Goal: Task Accomplishment & Management: Use online tool/utility

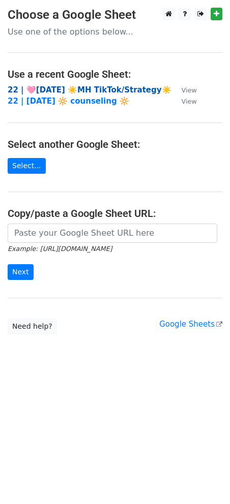
click at [78, 86] on strong "22 | 🩷[DATE] ☀️MH TikTok/Strategy☀️" at bounding box center [90, 89] width 164 height 9
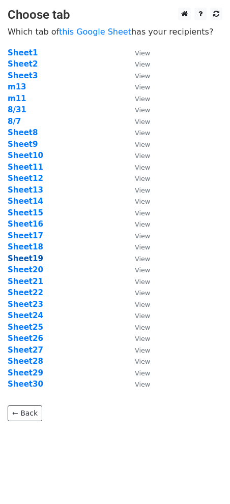
click at [28, 262] on strong "Sheet19" at bounding box center [26, 258] width 36 height 9
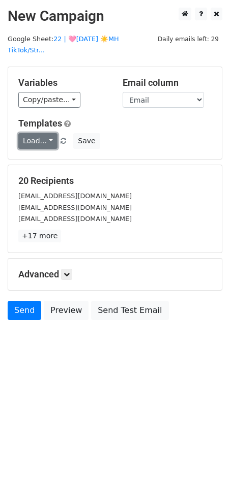
click at [33, 133] on link "Load..." at bounding box center [37, 141] width 39 height 16
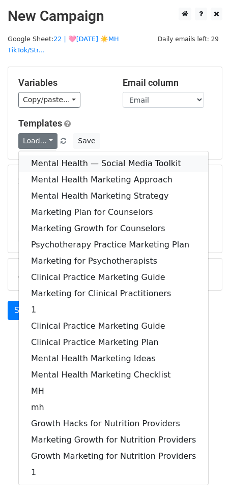
click at [33, 156] on link "Mental Health — Social Media Toolkit" at bounding box center [113, 164] width 189 height 16
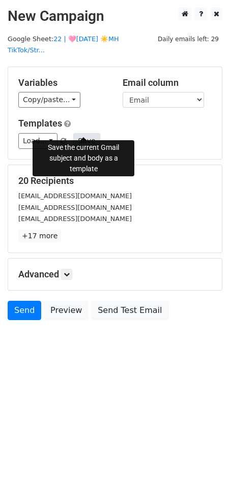
click at [81, 133] on button "Save" at bounding box center [86, 141] width 26 height 16
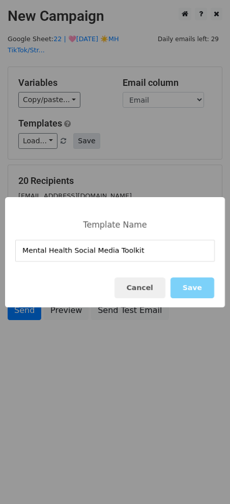
type input "Mental Health Social Media Toolkit"
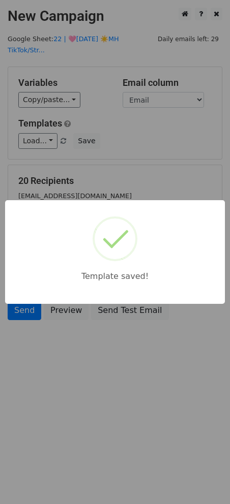
click at [98, 184] on div "Template saved!" at bounding box center [115, 252] width 230 height 504
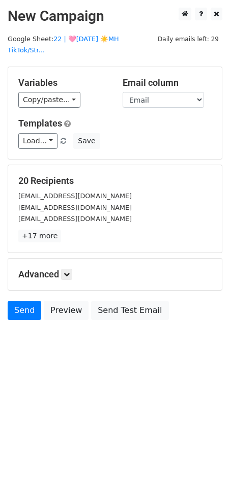
click at [76, 269] on h5 "Advanced" at bounding box center [114, 274] width 193 height 11
click at [70, 272] on icon at bounding box center [67, 275] width 6 height 6
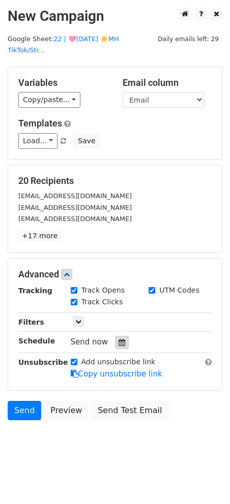
click at [122, 336] on div at bounding box center [122, 342] width 14 height 13
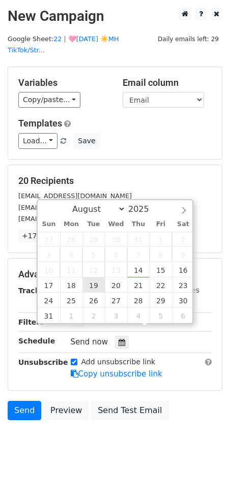
type input "2025-08-19 12:00"
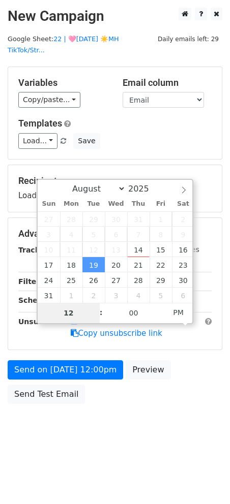
type input "8"
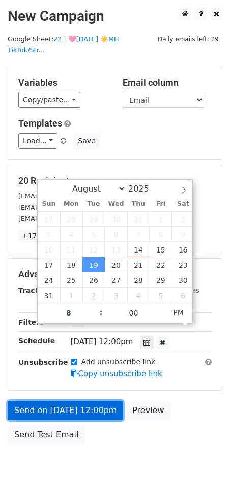
type input "2025-08-19 20:00"
click at [90, 401] on link "Send on Aug 19 at 12:00pm" at bounding box center [65, 410] width 115 height 19
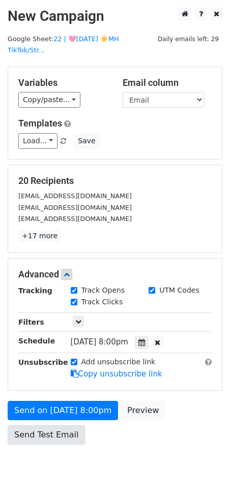
click at [46, 426] on link "Send Test Email" at bounding box center [46, 435] width 77 height 19
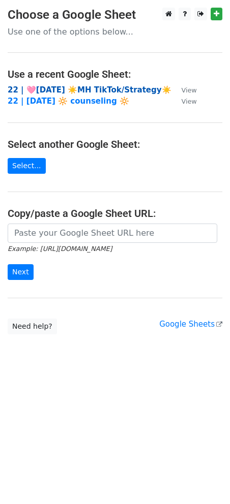
click at [85, 89] on strong "22 | 🩷AUG 6 ☀️MH TikTok/Strategy☀️" at bounding box center [90, 89] width 164 height 9
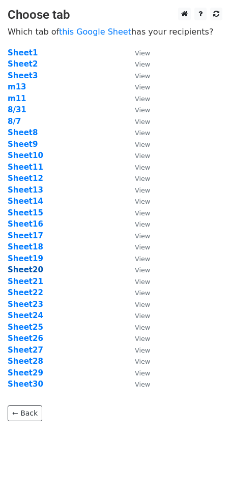
click at [32, 267] on strong "Sheet20" at bounding box center [26, 269] width 36 height 9
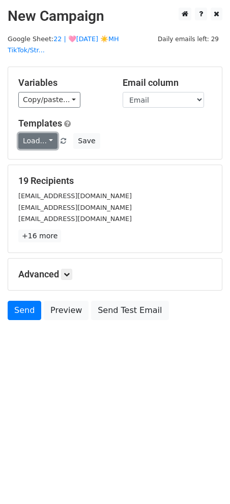
click at [43, 133] on link "Load..." at bounding box center [37, 141] width 39 height 16
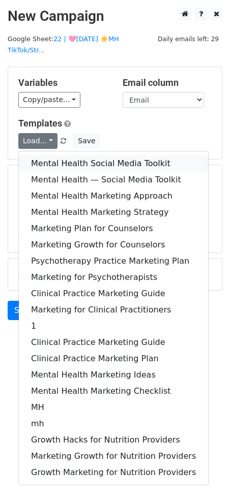
click at [43, 156] on link "Mental Health Social Media Toolkit" at bounding box center [113, 164] width 189 height 16
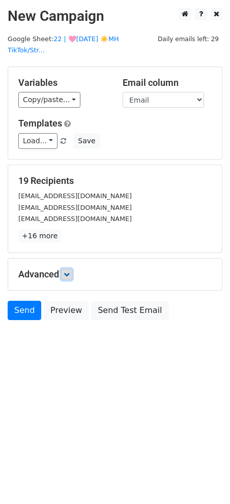
click at [69, 272] on icon at bounding box center [67, 275] width 6 height 6
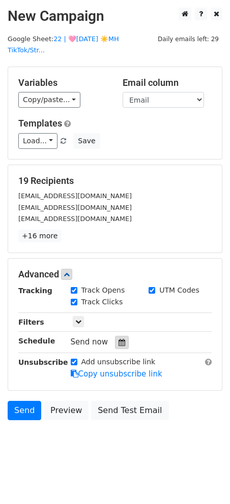
click at [115, 336] on div at bounding box center [122, 342] width 14 height 13
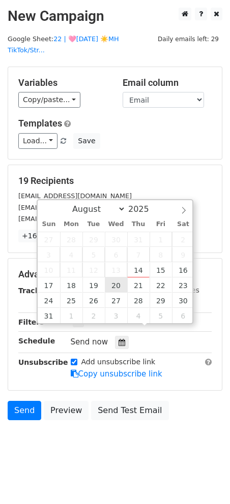
type input "2025-08-20 12:00"
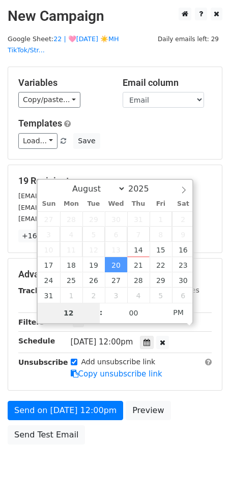
type input "7"
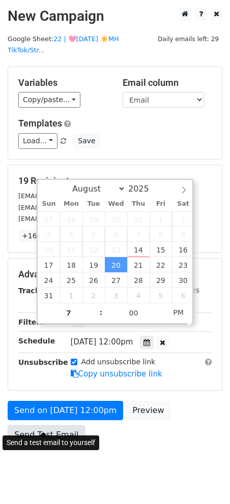
type input "2025-08-20 19:00"
click at [56, 426] on link "Send Test Email" at bounding box center [46, 435] width 77 height 19
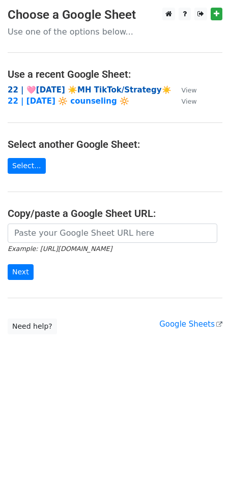
click at [73, 87] on strong "22 | 🩷AUG 6 ☀️MH TikTok/Strategy☀️" at bounding box center [90, 89] width 164 height 9
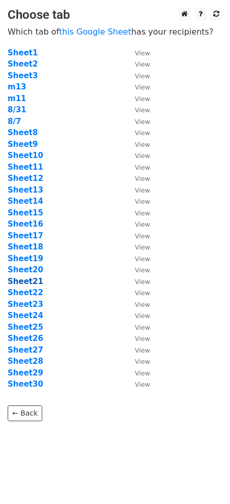
click at [34, 283] on strong "Sheet21" at bounding box center [26, 281] width 36 height 9
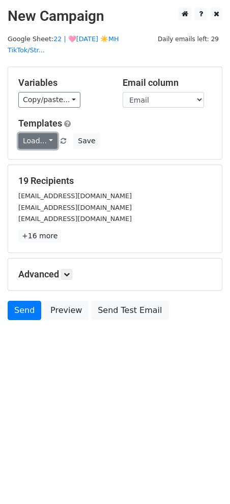
click at [43, 133] on link "Load..." at bounding box center [37, 141] width 39 height 16
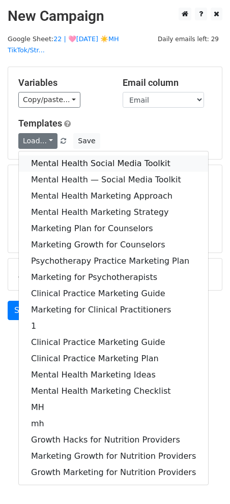
click at [44, 156] on link "Mental Health Social Media Toolkit" at bounding box center [113, 164] width 189 height 16
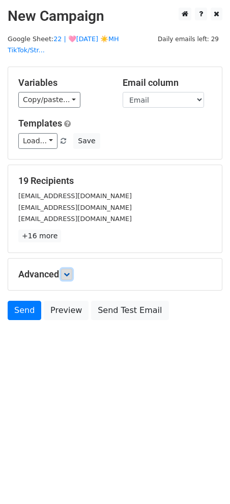
click at [66, 272] on icon at bounding box center [67, 275] width 6 height 6
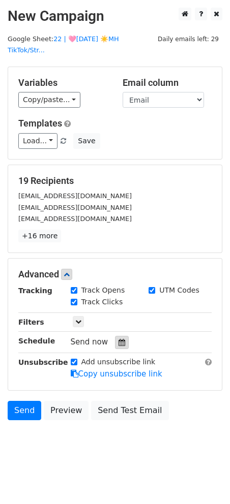
click at [118, 339] on icon at bounding box center [121, 342] width 7 height 7
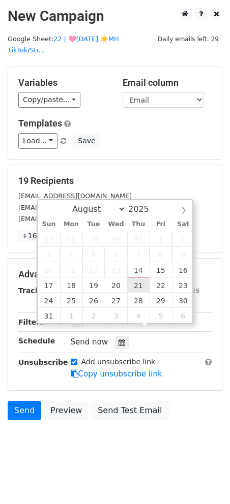
type input "2025-08-21 12:00"
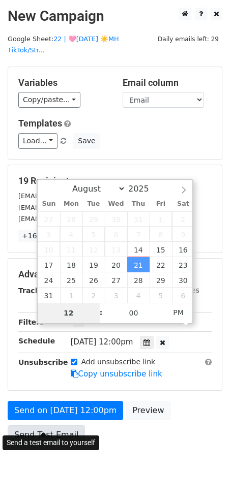
type input "6"
type input "2025-08-21 18:00"
click at [29, 426] on link "Send Test Email" at bounding box center [46, 435] width 77 height 19
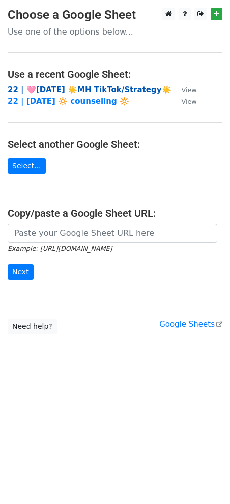
click at [73, 87] on strong "22 | 🩷AUG 6 ☀️MH TikTok/Strategy☀️" at bounding box center [90, 89] width 164 height 9
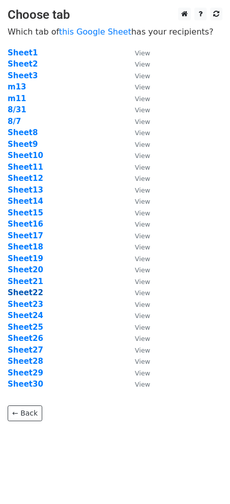
click at [27, 297] on strong "Sheet22" at bounding box center [26, 292] width 36 height 9
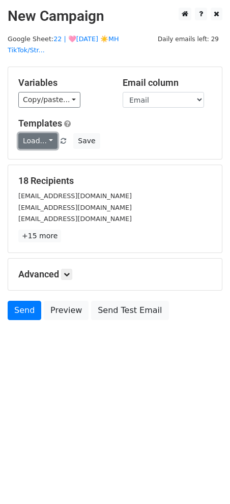
click at [34, 136] on link "Load..." at bounding box center [37, 141] width 39 height 16
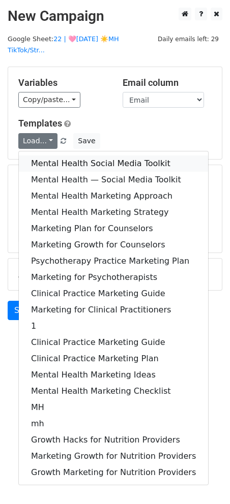
click at [39, 156] on link "Mental Health Social Media Toolkit" at bounding box center [113, 164] width 189 height 16
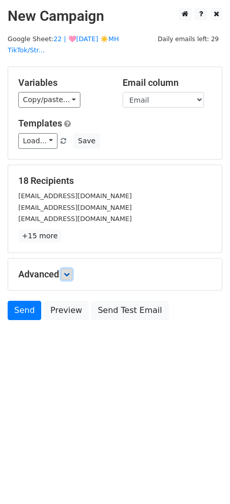
click at [70, 269] on link at bounding box center [66, 274] width 11 height 11
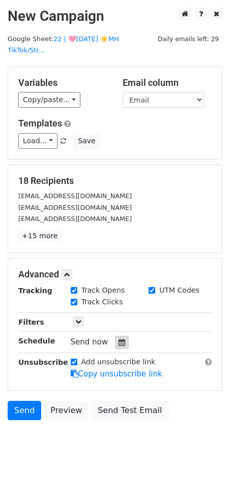
click at [118, 339] on icon at bounding box center [121, 342] width 7 height 7
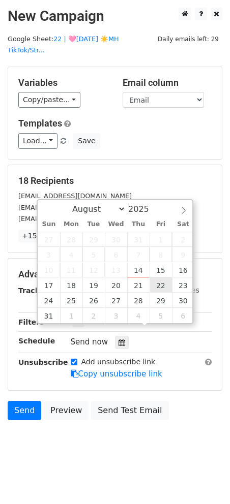
type input "2025-08-22 12:00"
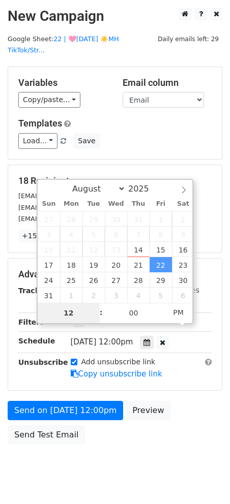
type input "8"
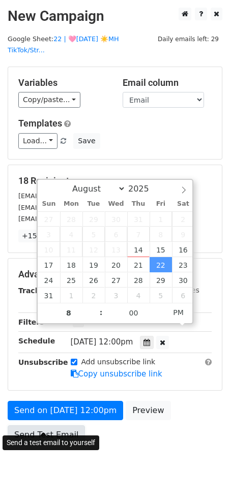
type input "2025-08-22 20:00"
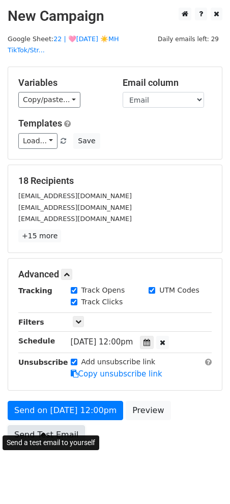
click at [56, 427] on link "Send Test Email" at bounding box center [46, 435] width 77 height 19
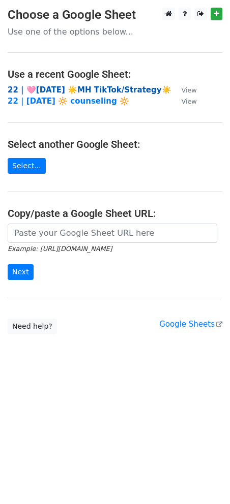
click at [71, 92] on strong "22 | 🩷AUG 6 ☀️MH TikTok/Strategy☀️" at bounding box center [90, 89] width 164 height 9
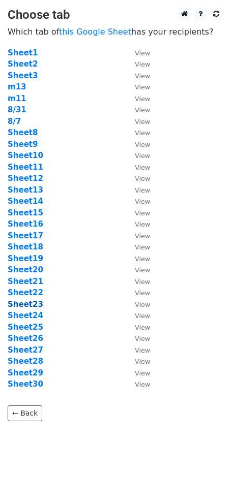
click at [33, 305] on strong "Sheet23" at bounding box center [26, 304] width 36 height 9
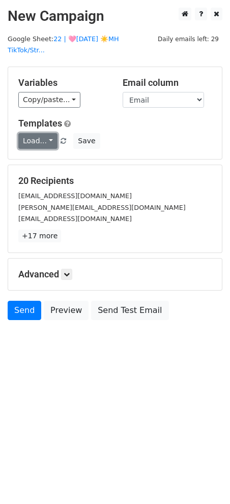
click at [46, 133] on link "Load..." at bounding box center [37, 141] width 39 height 16
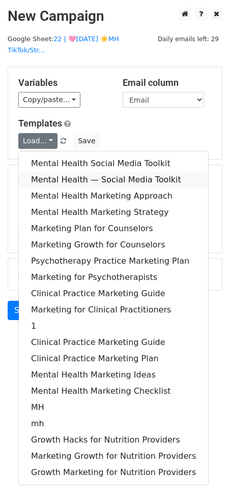
click at [47, 172] on link "Mental Health — Social Media Toolkit" at bounding box center [113, 180] width 189 height 16
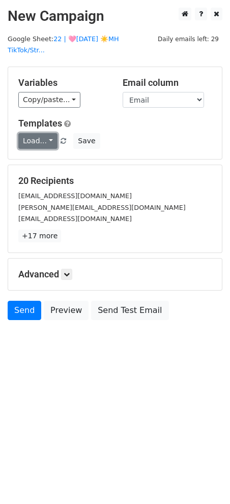
click at [40, 133] on link "Load..." at bounding box center [37, 141] width 39 height 16
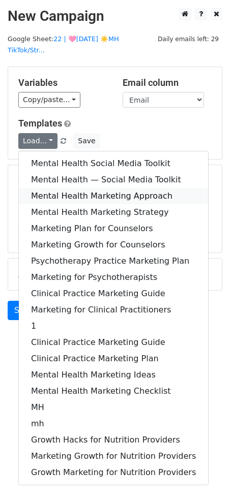
click at [45, 188] on link "Mental Health Marketing Approach" at bounding box center [113, 196] width 189 height 16
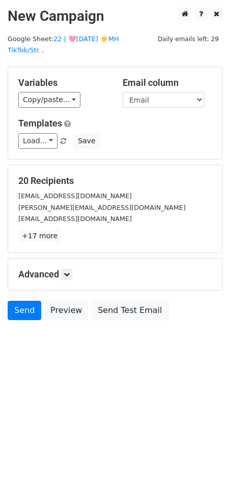
click at [74, 269] on h5 "Advanced" at bounding box center [114, 274] width 193 height 11
drag, startPoint x: 87, startPoint y: 141, endPoint x: 87, endPoint y: 128, distance: 13.2
click at [87, 140] on div "Variables Copy/paste... {{Email}} Email column Email Templates Load... Mental H…" at bounding box center [115, 113] width 214 height 92
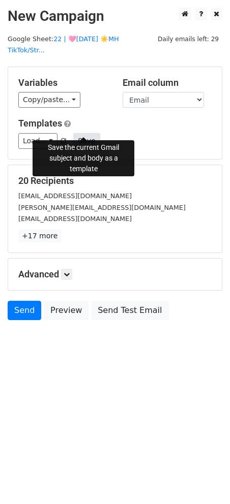
click at [87, 133] on button "Save" at bounding box center [86, 141] width 26 height 16
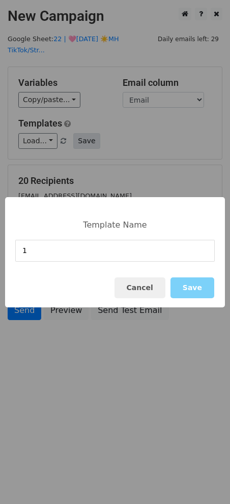
type input "1"
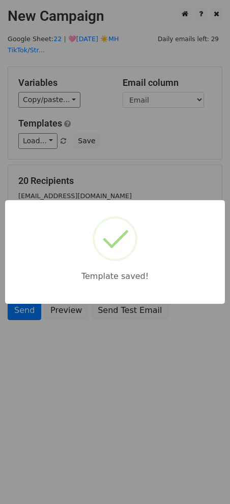
drag, startPoint x: 82, startPoint y: 188, endPoint x: 61, endPoint y: 257, distance: 71.9
click at [82, 189] on div "Template saved!" at bounding box center [115, 252] width 230 height 504
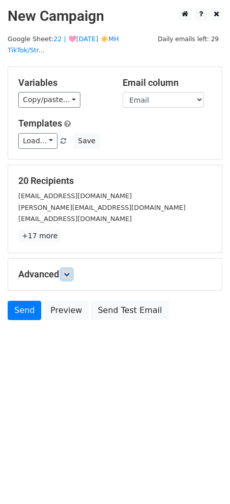
click at [68, 272] on icon at bounding box center [67, 275] width 6 height 6
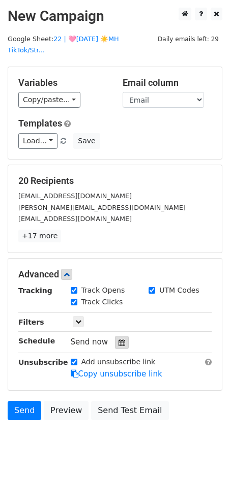
click at [122, 336] on div at bounding box center [122, 342] width 14 height 13
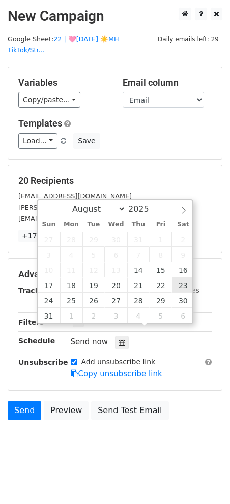
type input "2025-08-23 12:00"
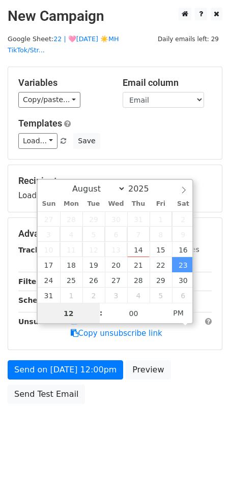
scroll to position [1, 0]
type input "8"
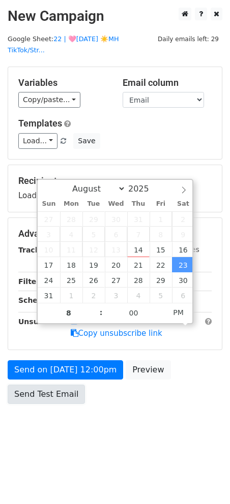
type input "2025-08-23 20:00"
click at [45, 390] on link "Send Test Email" at bounding box center [46, 394] width 77 height 19
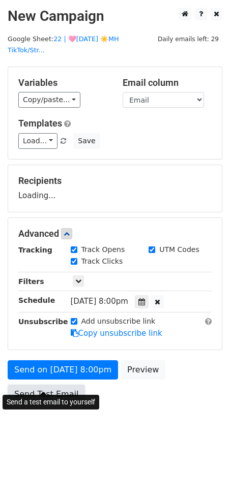
click at [47, 385] on link "Send Test Email" at bounding box center [46, 394] width 77 height 19
click at [36, 385] on link "Send Test Email" at bounding box center [46, 394] width 77 height 19
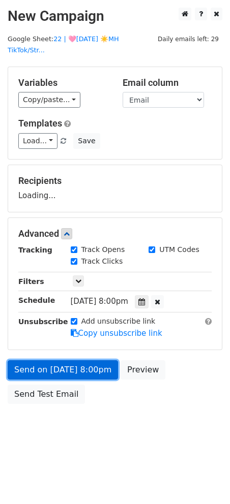
click at [51, 360] on link "Send on Aug 23 at 8:00pm" at bounding box center [63, 369] width 110 height 19
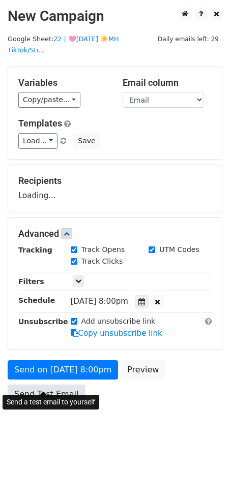
click at [42, 385] on link "Send Test Email" at bounding box center [46, 394] width 77 height 19
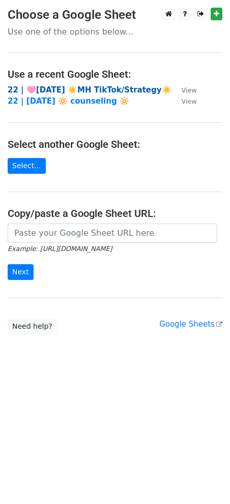
click at [85, 86] on strong "22 | 🩷[DATE] ☀️MH TikTok/Strategy☀️" at bounding box center [90, 89] width 164 height 9
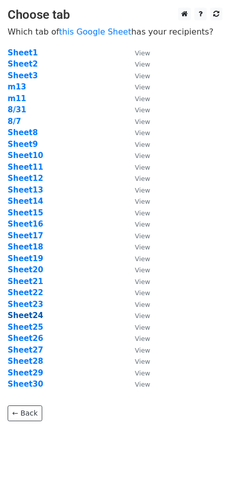
click at [32, 317] on strong "Sheet24" at bounding box center [26, 315] width 36 height 9
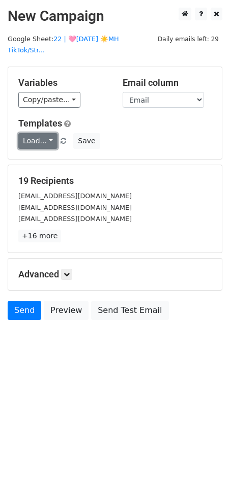
click at [32, 133] on link "Load..." at bounding box center [37, 141] width 39 height 16
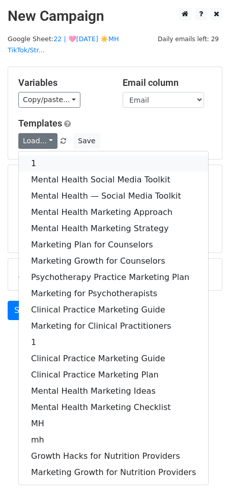
click at [36, 156] on link "1" at bounding box center [113, 164] width 189 height 16
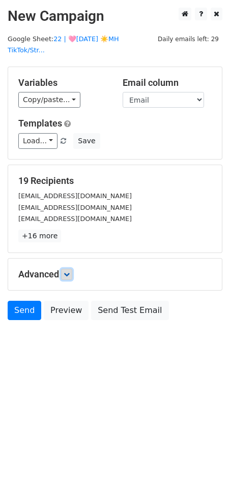
click at [70, 272] on icon at bounding box center [67, 275] width 6 height 6
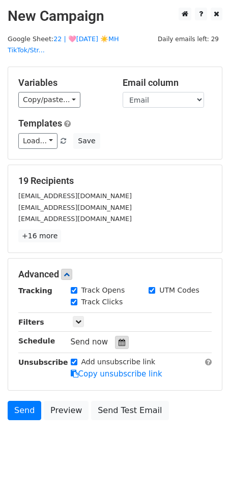
click at [115, 336] on div at bounding box center [122, 342] width 14 height 13
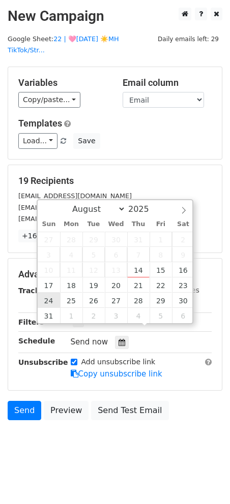
type input "2025-08-24 12:00"
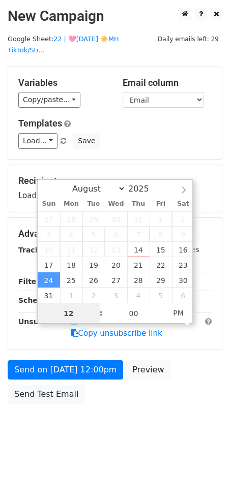
scroll to position [1, 0]
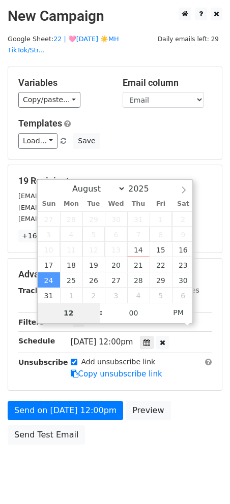
type input "8"
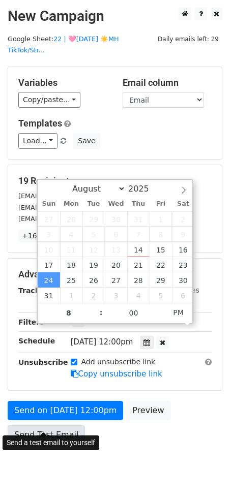
type input "2025-08-24 20:00"
click at [46, 431] on link "Send Test Email" at bounding box center [46, 435] width 77 height 19
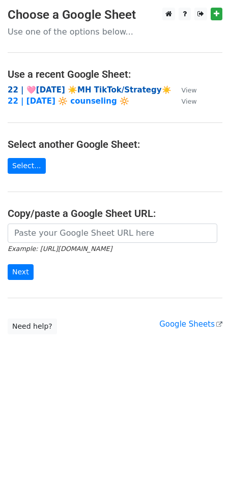
click at [101, 88] on strong "22 | 🩷[DATE] ☀️MH TikTok/Strategy☀️" at bounding box center [90, 89] width 164 height 9
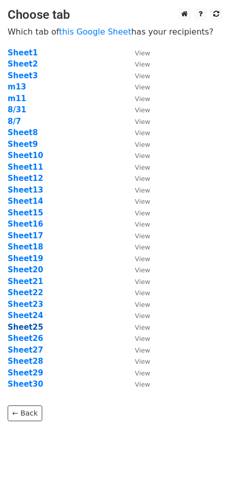
click at [28, 324] on strong "Sheet25" at bounding box center [26, 327] width 36 height 9
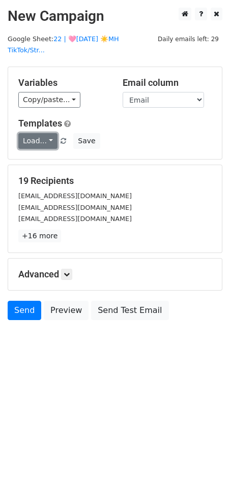
click at [45, 133] on link "Load..." at bounding box center [37, 141] width 39 height 16
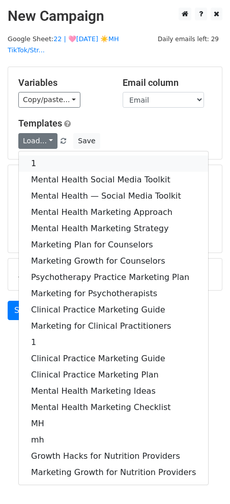
click at [48, 156] on link "1" at bounding box center [113, 164] width 189 height 16
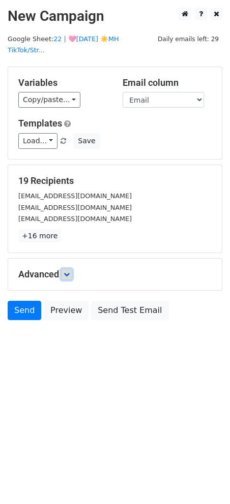
click at [63, 269] on link at bounding box center [66, 274] width 11 height 11
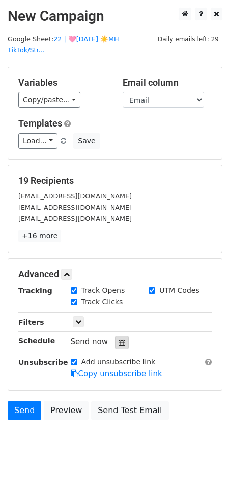
click at [119, 339] on icon at bounding box center [121, 342] width 7 height 7
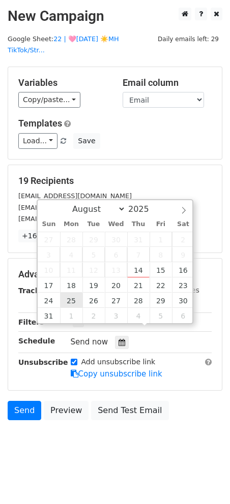
type input "2025-08-25 12:00"
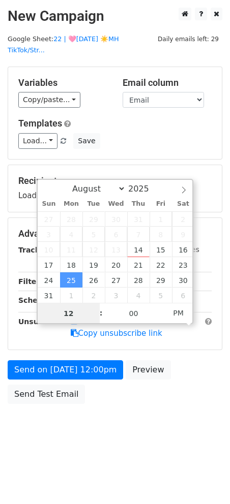
scroll to position [1, 0]
type input "7"
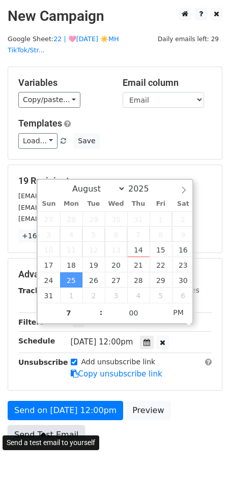
type input "2025-08-25 19:00"
click at [40, 426] on link "Send Test Email" at bounding box center [46, 435] width 77 height 19
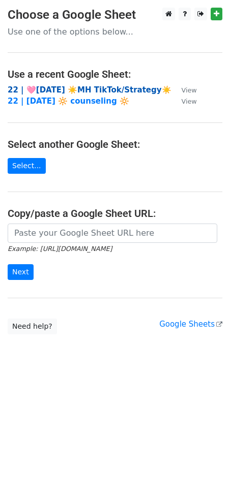
click at [70, 93] on strong "22 | 🩷[DATE] ☀️MH TikTok/Strategy☀️" at bounding box center [90, 89] width 164 height 9
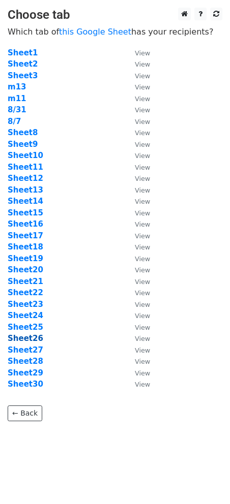
click at [18, 334] on strong "Sheet26" at bounding box center [26, 338] width 36 height 9
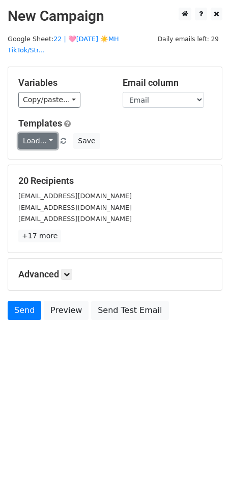
click at [37, 133] on link "Load..." at bounding box center [37, 141] width 39 height 16
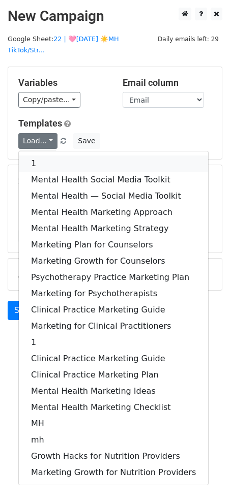
click at [38, 156] on link "1" at bounding box center [113, 164] width 189 height 16
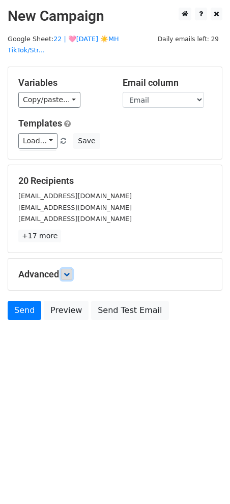
click at [65, 269] on link at bounding box center [66, 274] width 11 height 11
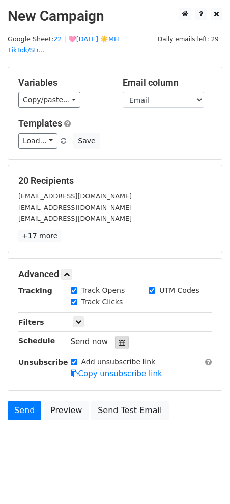
click at [118, 339] on icon at bounding box center [121, 342] width 7 height 7
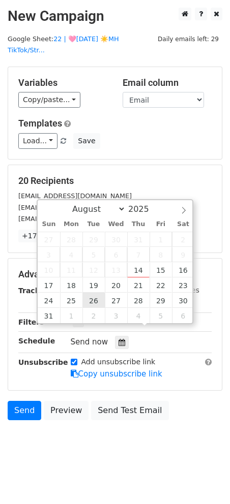
type input "[DATE] 12:00"
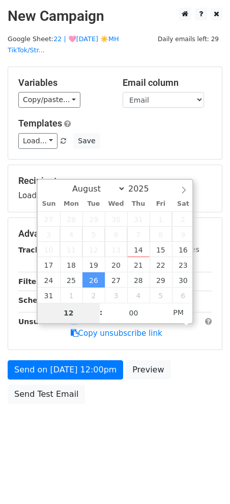
type input "8"
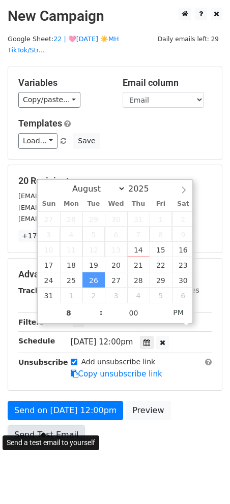
type input "[DATE] 20:00"
click at [50, 426] on link "Send Test Email" at bounding box center [46, 435] width 77 height 19
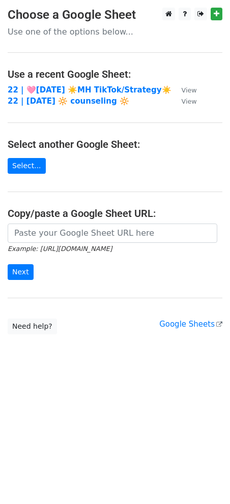
click at [41, 89] on strong "22 | 🩷AUG 6 ☀️MH TikTok/Strategy☀️" at bounding box center [90, 89] width 164 height 9
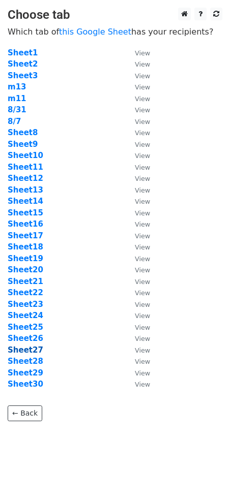
click at [24, 354] on strong "Sheet27" at bounding box center [26, 350] width 36 height 9
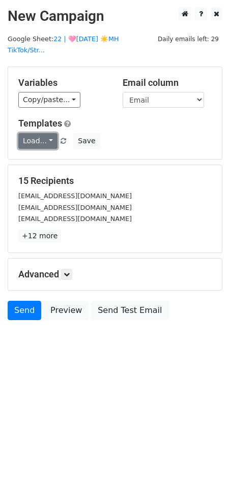
click at [32, 133] on link "Load..." at bounding box center [37, 141] width 39 height 16
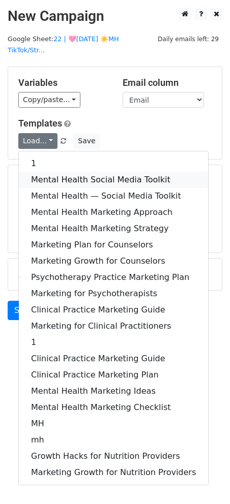
click at [40, 172] on link "Mental Health Social Media Toolkit" at bounding box center [113, 180] width 189 height 16
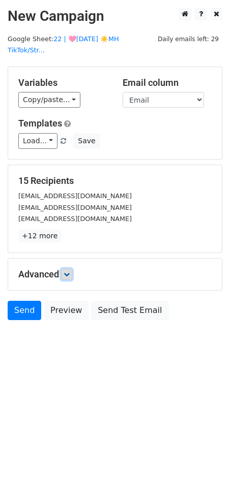
click at [70, 272] on icon at bounding box center [67, 275] width 6 height 6
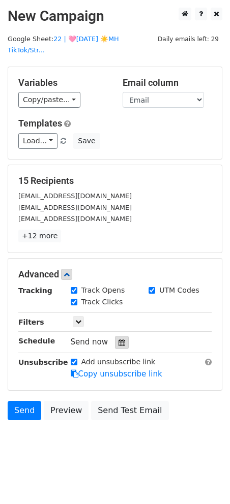
click at [118, 339] on icon at bounding box center [121, 342] width 7 height 7
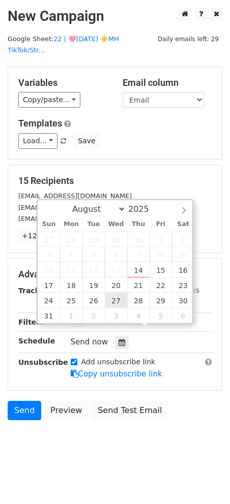
type input "2025-08-27 12:00"
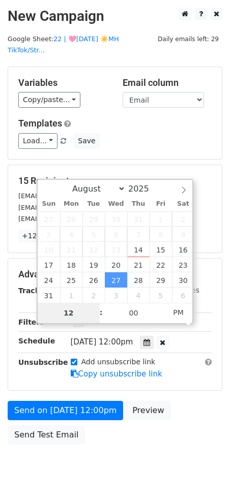
type input "7"
type input "2025-08-27 19:00"
click at [54, 412] on div "Send on Aug 27 at 12:00pm Preview Send Test Email" at bounding box center [115, 425] width 230 height 49
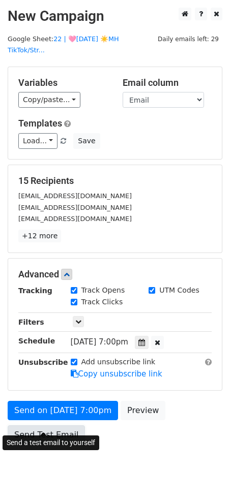
click at [54, 426] on link "Send Test Email" at bounding box center [46, 435] width 77 height 19
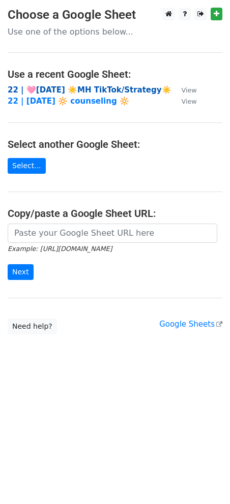
click at [65, 94] on strong "22 | 🩷[DATE] ☀️MH TikTok/Strategy☀️" at bounding box center [90, 89] width 164 height 9
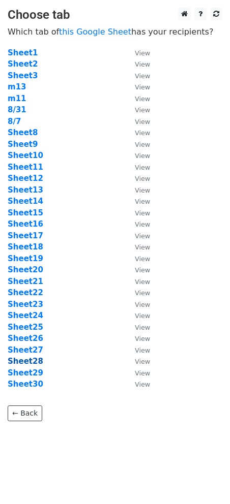
click at [25, 362] on strong "Sheet28" at bounding box center [26, 361] width 36 height 9
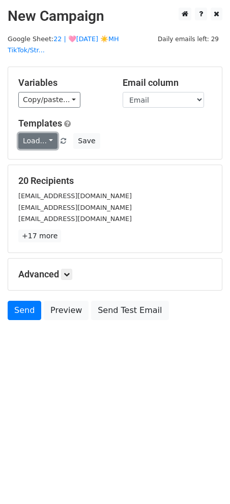
click at [36, 133] on link "Load..." at bounding box center [37, 141] width 39 height 16
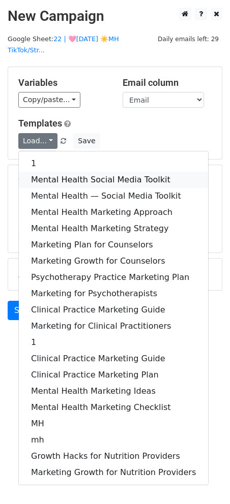
click at [37, 172] on link "Mental Health Social Media Toolkit" at bounding box center [113, 180] width 189 height 16
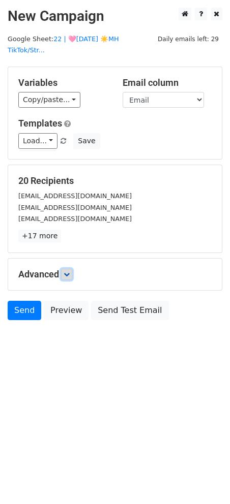
click at [68, 272] on icon at bounding box center [67, 275] width 6 height 6
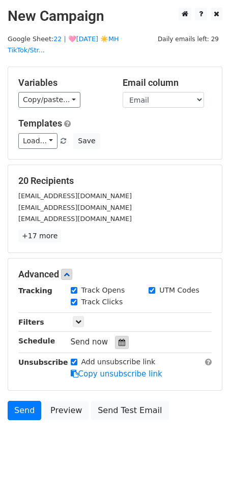
click at [118, 339] on icon at bounding box center [121, 342] width 7 height 7
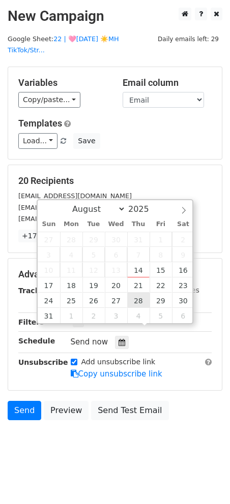
type input "[DATE] 12:00"
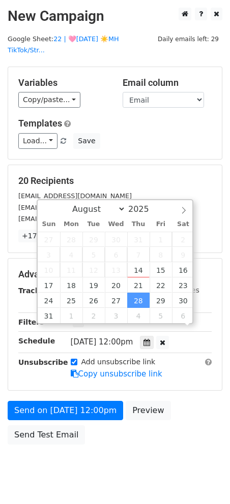
scroll to position [1, 0]
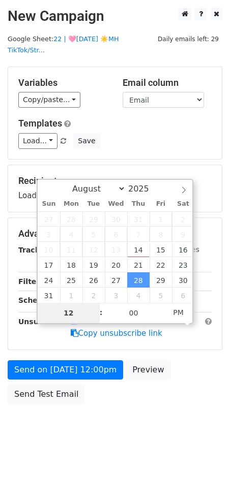
type input "8"
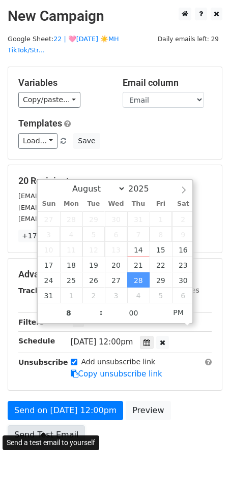
type input "[DATE] 20:00"
click at [59, 426] on link "Send Test Email" at bounding box center [46, 435] width 77 height 19
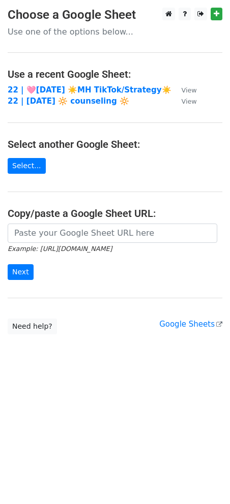
click at [87, 96] on td "22 | [DATE] 🔆 counseling 🔆" at bounding box center [90, 102] width 164 height 12
click at [62, 88] on strong "22 | 🩷[DATE] ☀️MH TikTok/Strategy☀️" at bounding box center [90, 89] width 164 height 9
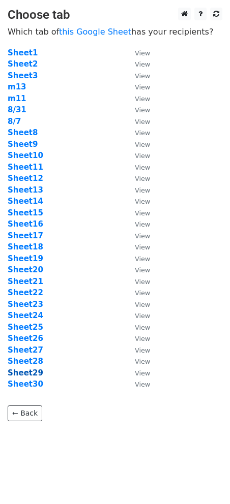
click at [33, 370] on strong "Sheet29" at bounding box center [26, 373] width 36 height 9
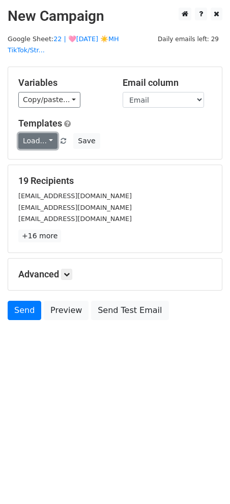
click at [38, 133] on link "Load..." at bounding box center [37, 141] width 39 height 16
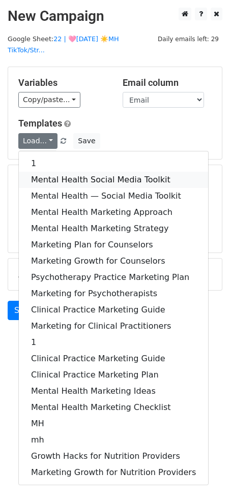
click at [38, 172] on link "Mental Health Social Media Toolkit" at bounding box center [113, 180] width 189 height 16
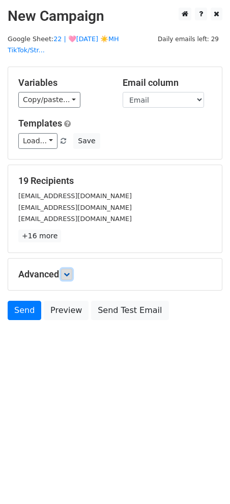
click at [70, 272] on icon at bounding box center [67, 275] width 6 height 6
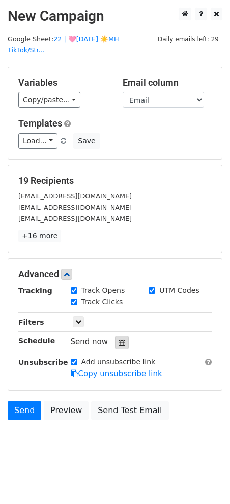
click at [118, 339] on icon at bounding box center [121, 342] width 7 height 7
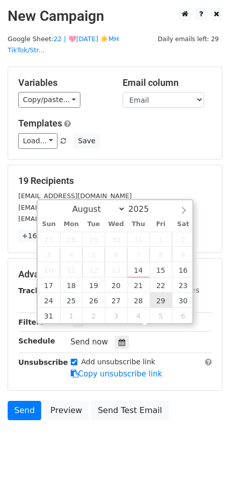
type input "[DATE] 12:00"
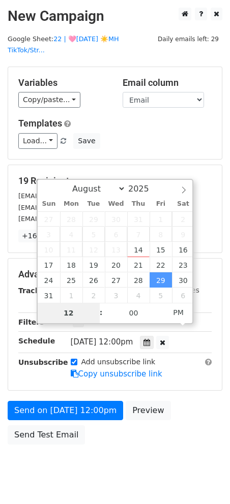
type input "7"
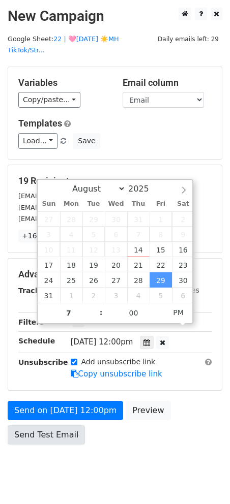
type input "[DATE] 19:00"
click at [54, 426] on link "Send Test Email" at bounding box center [46, 435] width 77 height 19
